Goal: Task Accomplishment & Management: Complete application form

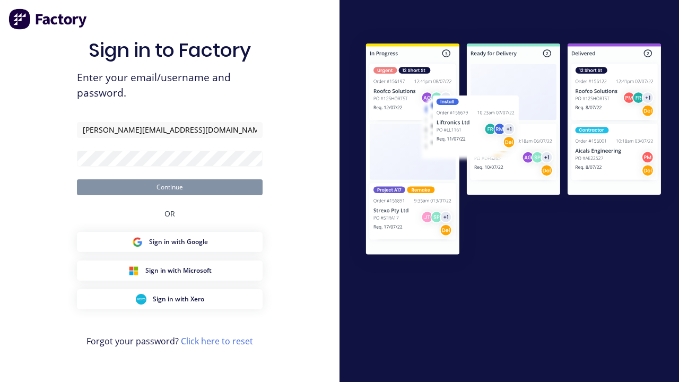
type input "harold+auto@factory.app"
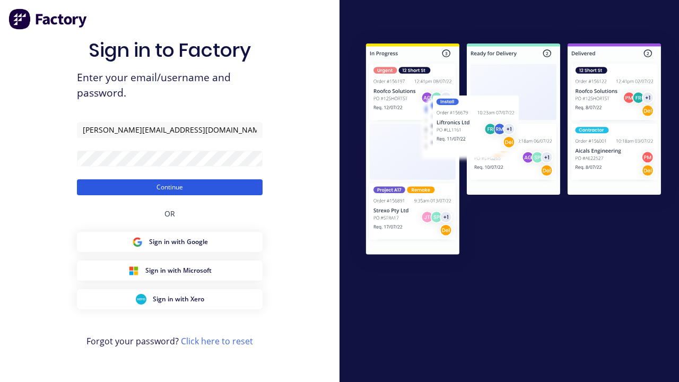
click at [170, 187] on button "Continue" at bounding box center [170, 187] width 186 height 16
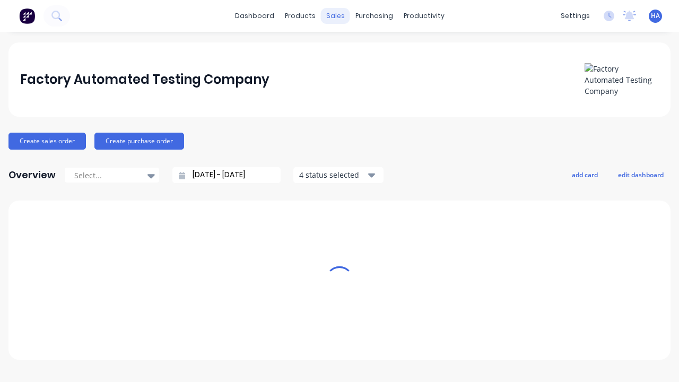
click at [335, 16] on div "sales" at bounding box center [335, 16] width 29 height 16
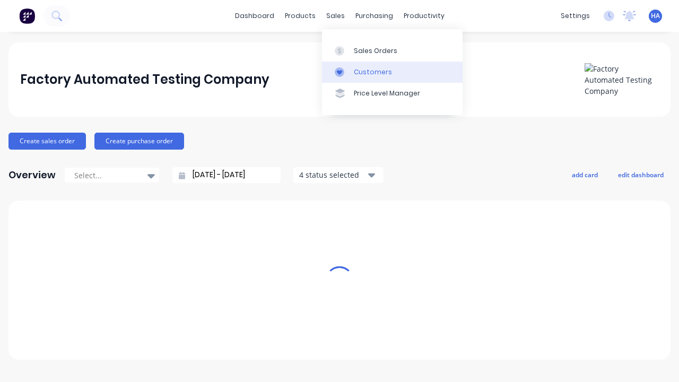
click at [392, 72] on link "Customers" at bounding box center [392, 71] width 140 height 21
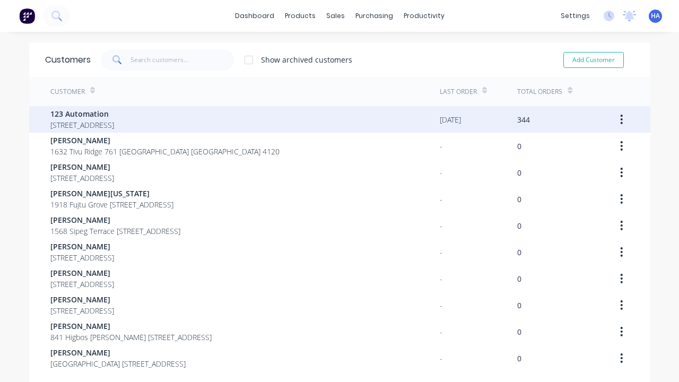
click at [114, 113] on span "123 Automation" at bounding box center [82, 113] width 64 height 11
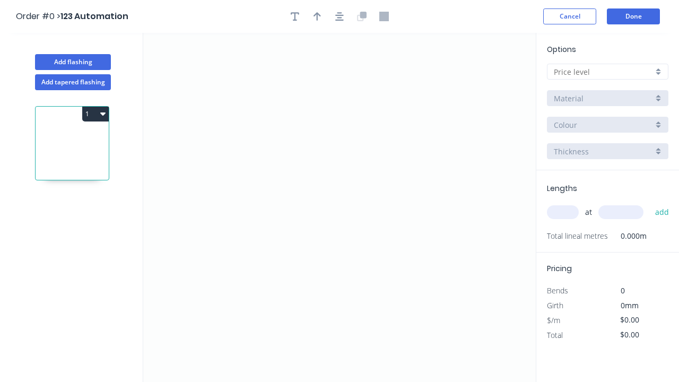
click at [196, 112] on icon "0" at bounding box center [339, 207] width 392 height 349
click at [382, 165] on icon "0" at bounding box center [339, 207] width 392 height 349
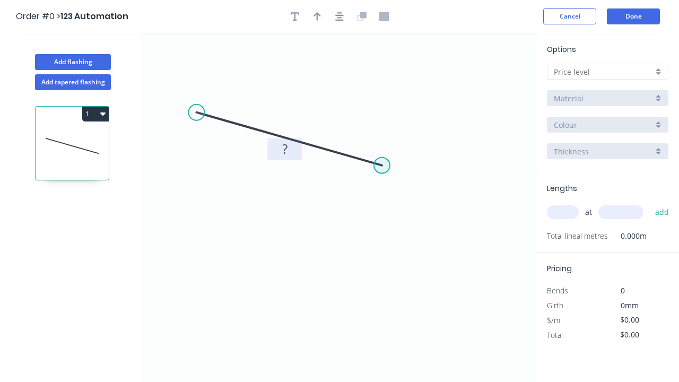
click at [284, 148] on tspan "?" at bounding box center [284, 148] width 5 height 17
click at [603, 72] on input "text" at bounding box center [602, 71] width 99 height 11
click at [607, 72] on input "text" at bounding box center [602, 71] width 99 height 11
type input "A"
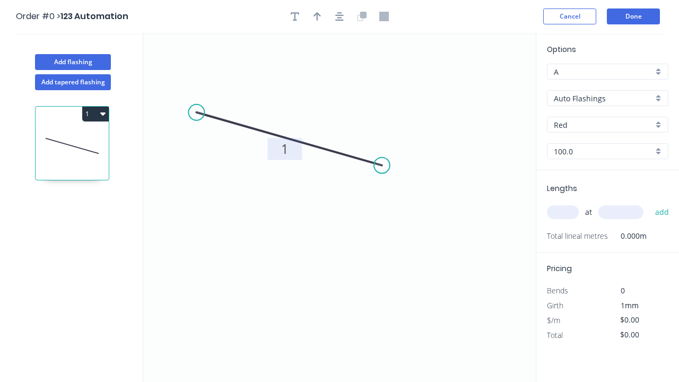
click at [562, 212] on input "text" at bounding box center [563, 212] width 32 height 14
type input "1"
type input "$10.00"
type input "1"
click at [620, 212] on input "text" at bounding box center [620, 212] width 45 height 14
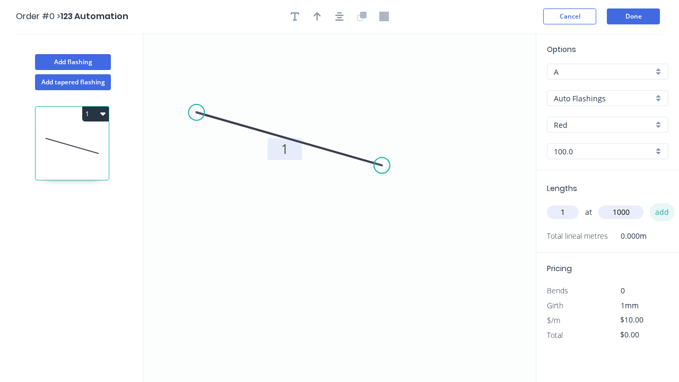
type input "1000"
click at [661, 212] on button "add" at bounding box center [661, 212] width 25 height 18
type input "$10.00"
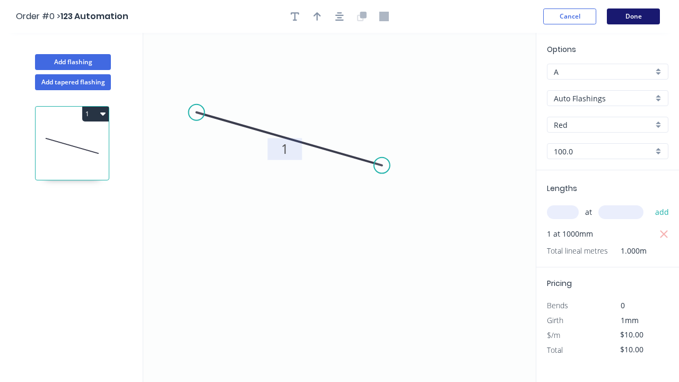
click at [633, 16] on button "Done" at bounding box center [632, 16] width 53 height 16
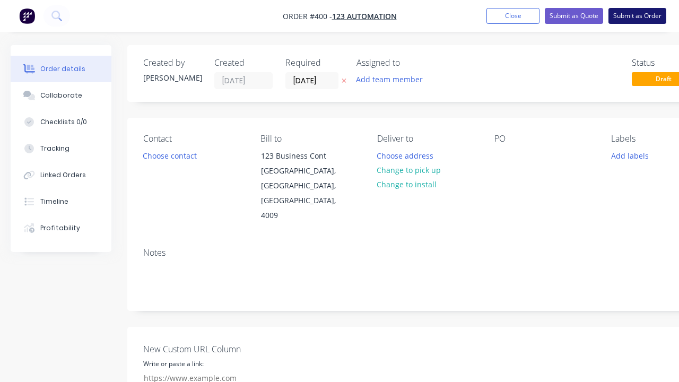
click at [637, 16] on button "Submit as Order" at bounding box center [637, 16] width 58 height 16
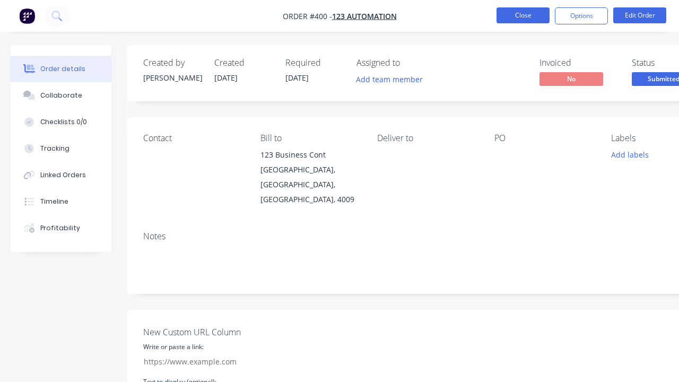
click at [523, 15] on button "Close" at bounding box center [522, 15] width 53 height 16
